Goal: Information Seeking & Learning: Check status

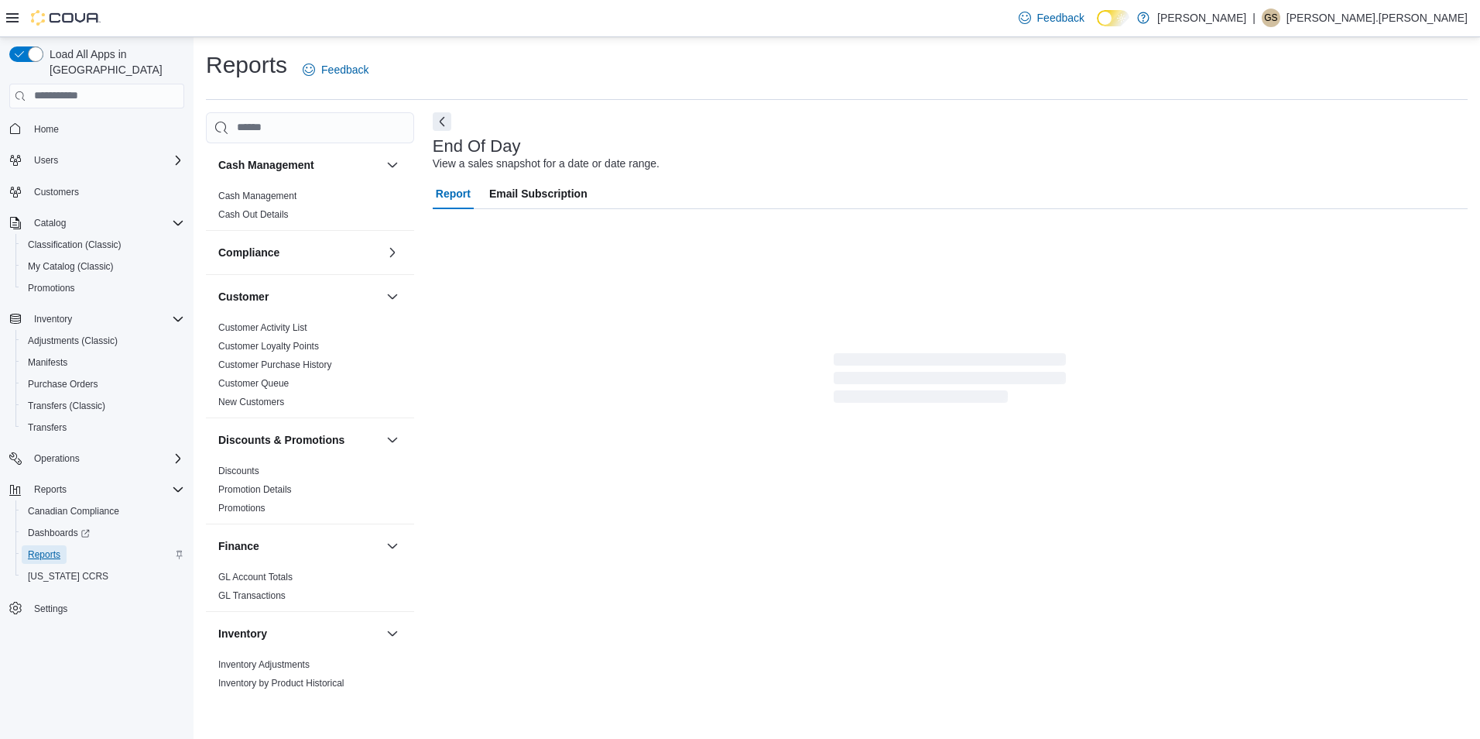
click at [45, 548] on span "Reports" at bounding box center [44, 554] width 33 height 12
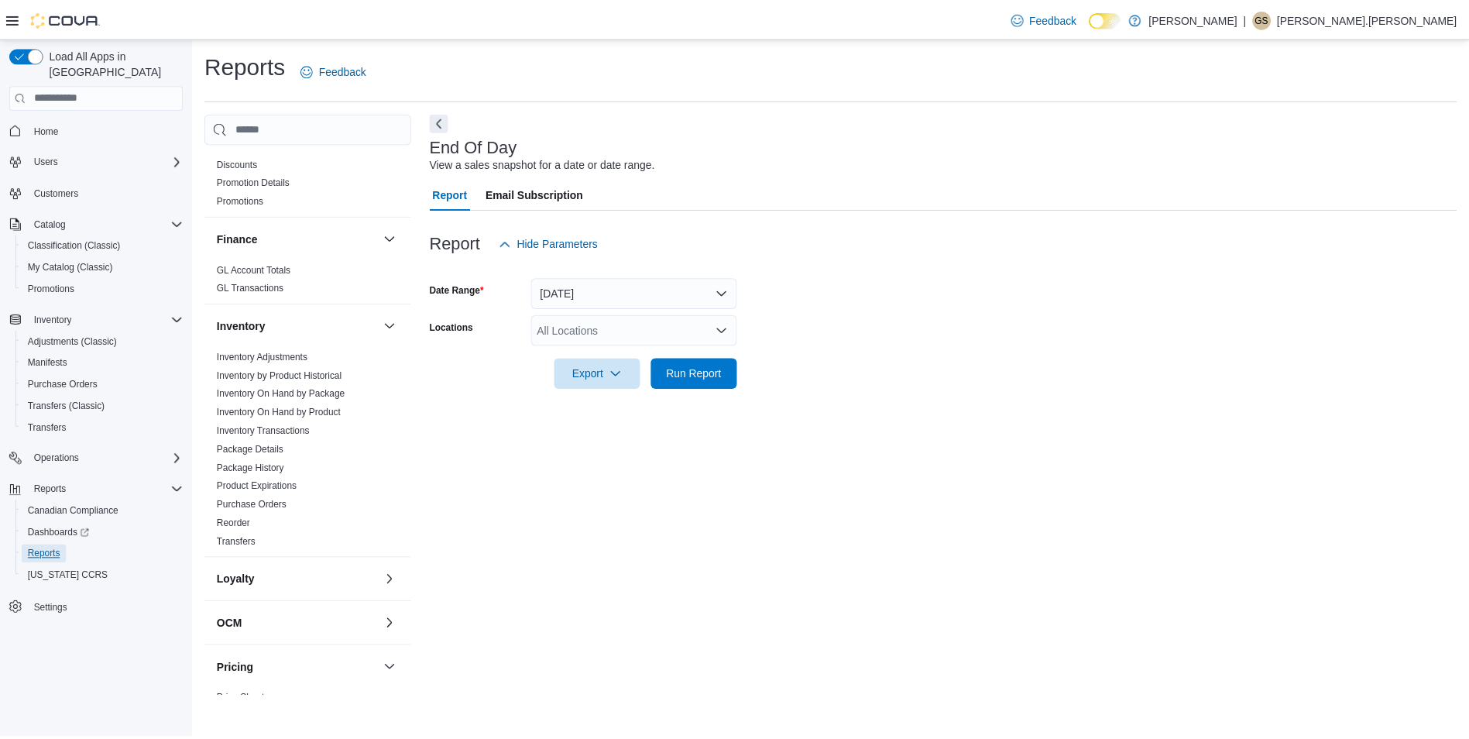
scroll to position [387, 0]
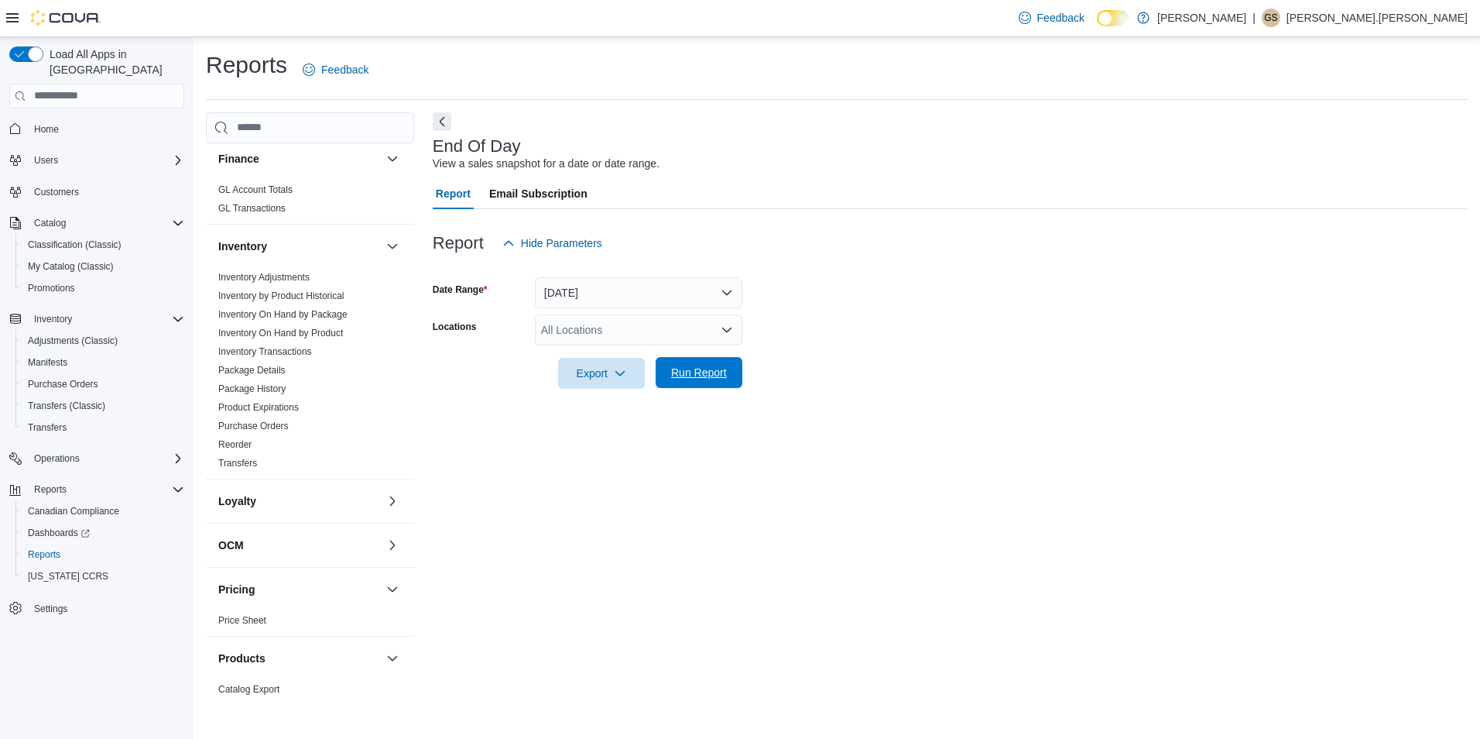
click at [700, 363] on span "Run Report" at bounding box center [699, 372] width 68 height 31
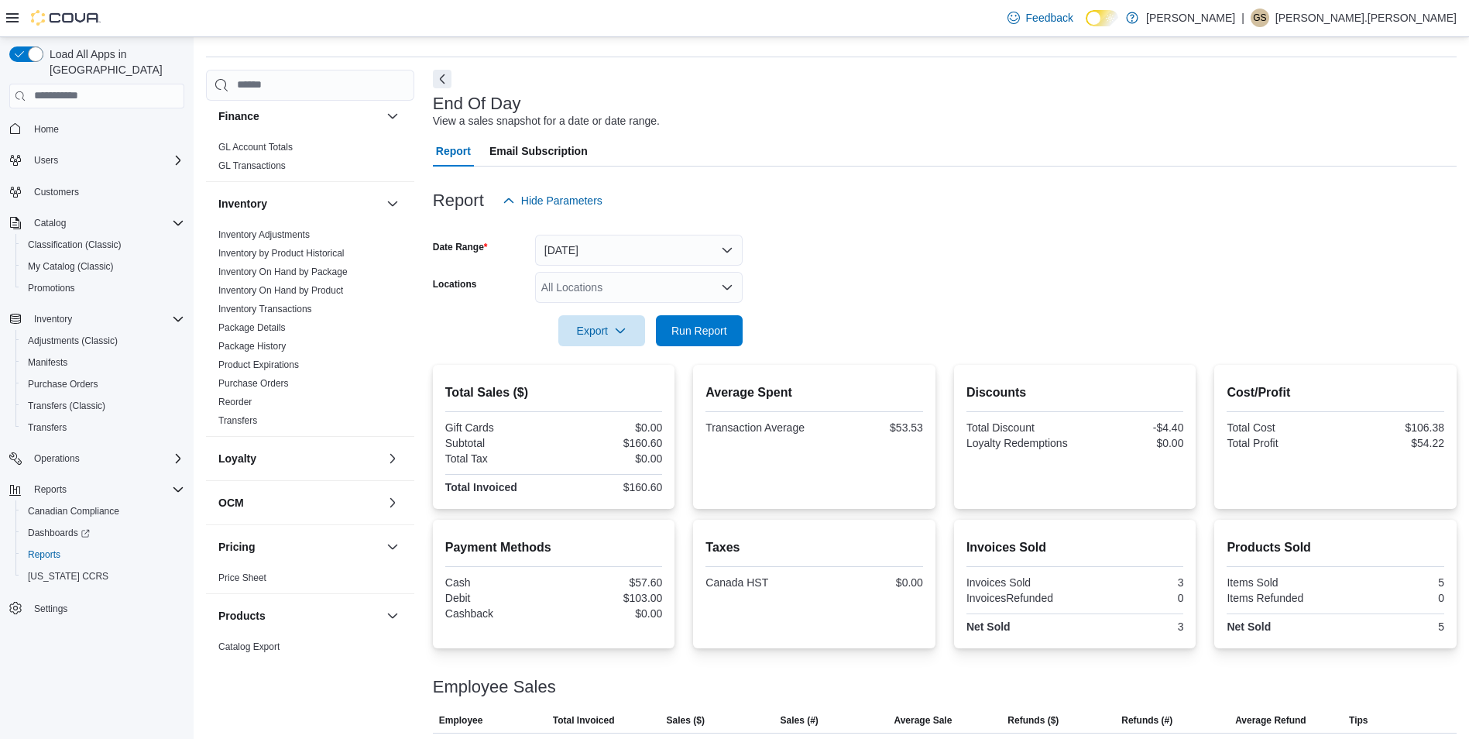
scroll to position [81, 0]
